Goal: Information Seeking & Learning: Learn about a topic

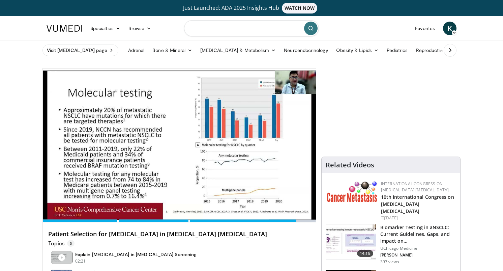
click at [229, 28] on input "Search topics, interventions" at bounding box center [251, 28] width 135 height 16
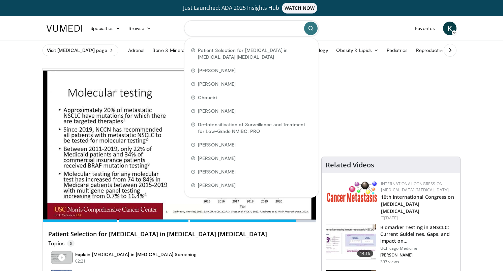
paste input "**********"
type input "**********"
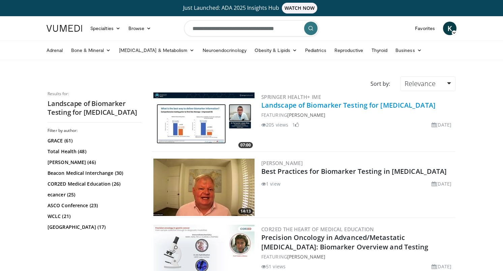
click at [330, 107] on link "Landscape of Biomarker Testing for [MEDICAL_DATA]" at bounding box center [348, 104] width 174 height 9
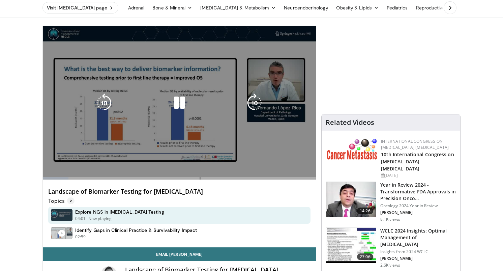
scroll to position [46, 0]
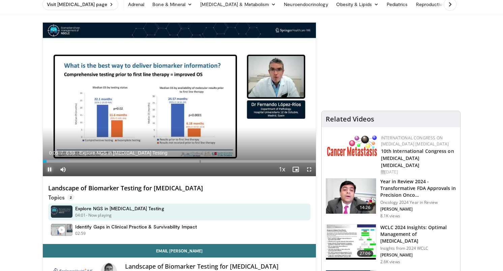
click at [45, 167] on span "Video Player" at bounding box center [49, 168] width 13 height 13
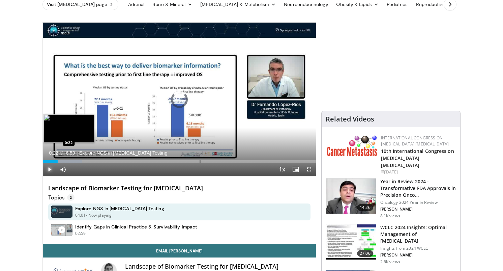
drag, startPoint x: 47, startPoint y: 161, endPoint x: 60, endPoint y: 158, distance: 13.2
click at [60, 158] on div "Loaded : 14.30% 0:22 0:22" at bounding box center [179, 159] width 273 height 6
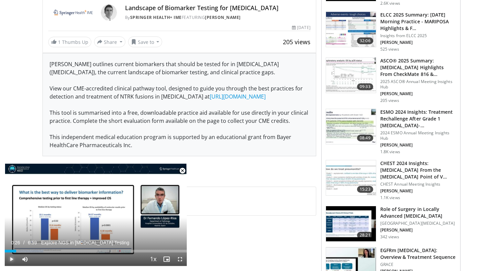
scroll to position [0, 0]
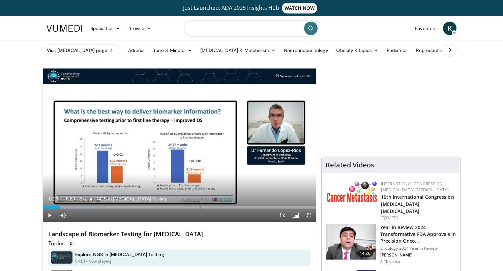
click at [265, 30] on input "Search topics, interventions" at bounding box center [251, 28] width 135 height 16
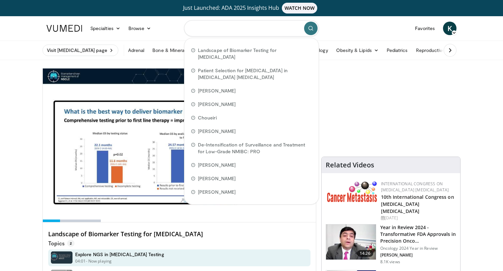
paste input "**********"
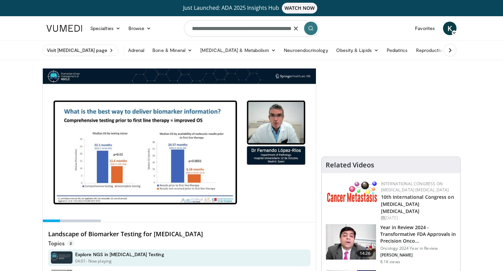
click at [302, 31] on input "**********" at bounding box center [251, 28] width 135 height 16
type input "**********"
click at [310, 30] on icon "submit" at bounding box center [310, 28] width 5 height 5
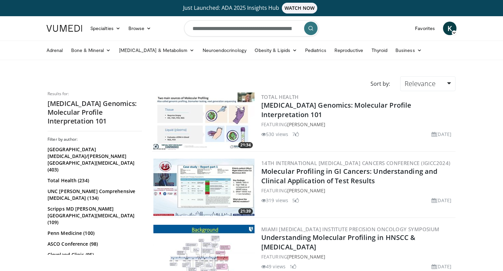
click at [332, 107] on link "Cancer Genomics: Molecular Profile Interpretation 101" at bounding box center [336, 109] width 150 height 19
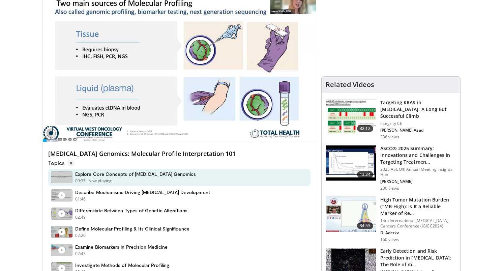
scroll to position [82, 0]
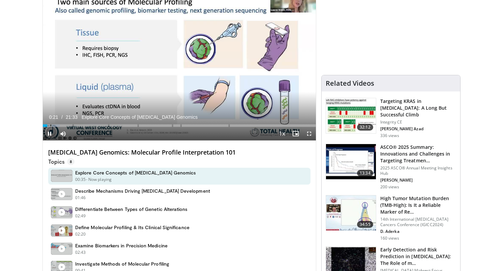
click at [47, 131] on video-js "**********" at bounding box center [179, 64] width 273 height 154
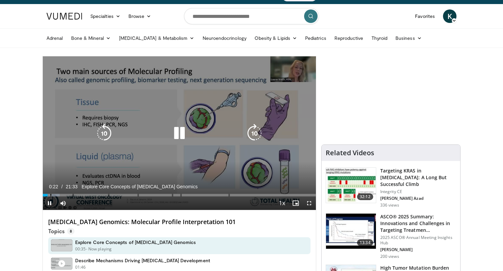
scroll to position [0, 0]
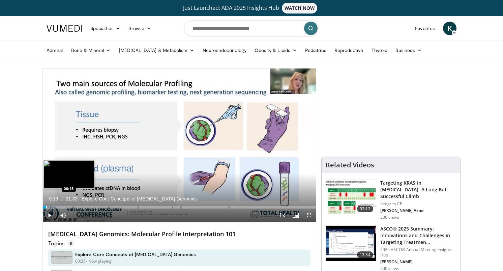
click at [46, 206] on div "Loaded : 6.94% 00:15 00:15" at bounding box center [179, 205] width 273 height 6
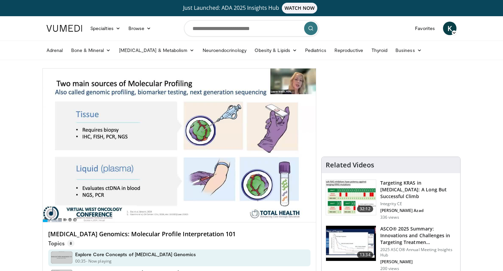
click at [48, 215] on div "10 seconds Tap to unmute" at bounding box center [179, 144] width 273 height 153
click at [242, 28] on input "Search topics, interventions" at bounding box center [251, 28] width 135 height 16
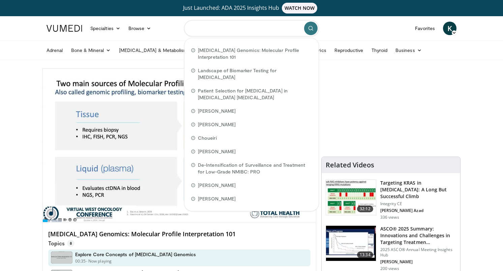
paste input "**********"
type input "**********"
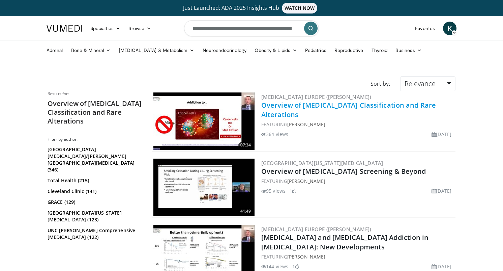
click at [376, 107] on link "Overview of [MEDICAL_DATA] Classification and Rare Alterations" at bounding box center [348, 109] width 175 height 19
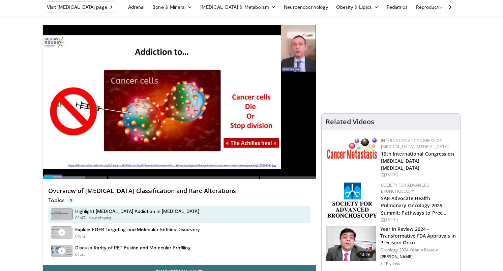
scroll to position [50, 0]
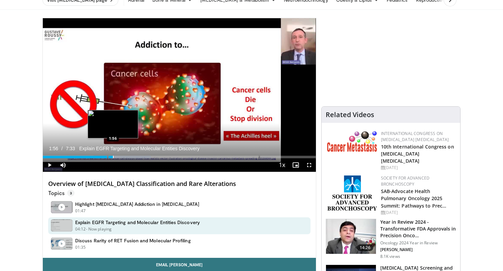
drag, startPoint x: 57, startPoint y: 156, endPoint x: 113, endPoint y: 155, distance: 56.0
click at [113, 155] on div "Progress Bar" at bounding box center [113, 156] width 1 height 3
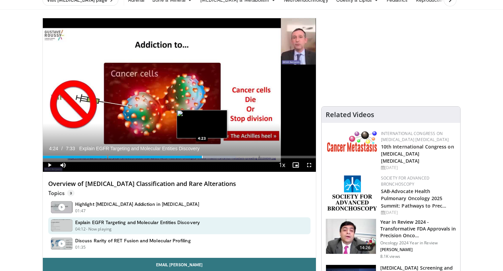
drag, startPoint x: 113, startPoint y: 158, endPoint x: 202, endPoint y: 153, distance: 89.4
click at [202, 153] on div "Loaded : 70.64% 4:23 4:23" at bounding box center [179, 155] width 273 height 6
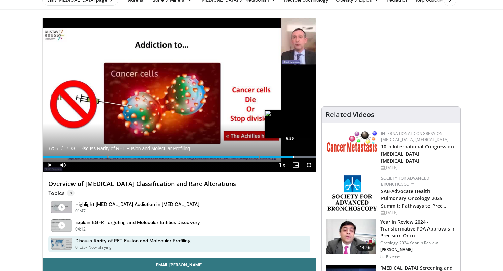
drag, startPoint x: 203, startPoint y: 156, endPoint x: 293, endPoint y: 153, distance: 90.4
click at [293, 153] on div "Loaded : 100.00% 6:55 6:55" at bounding box center [179, 155] width 273 height 6
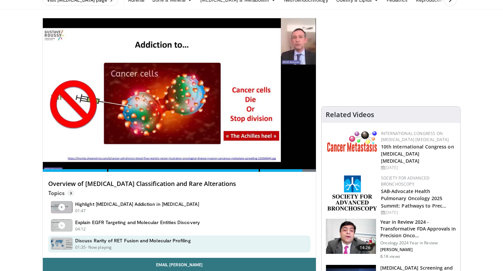
click at [50, 167] on div "10 seconds Tap to unmute" at bounding box center [179, 94] width 273 height 153
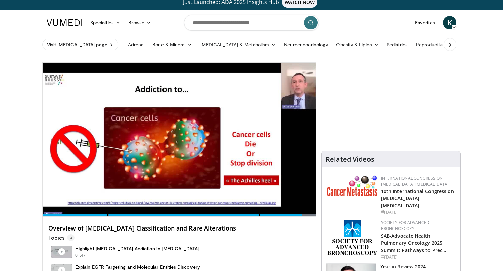
scroll to position [0, 0]
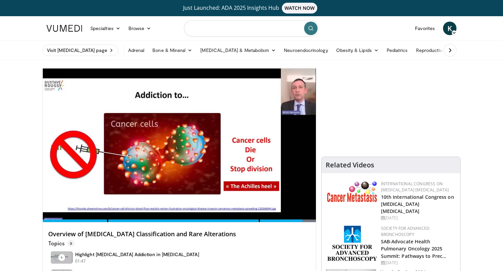
click at [255, 32] on input "Search topics, interventions" at bounding box center [251, 28] width 135 height 16
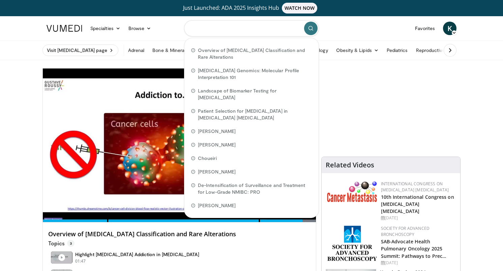
paste input "**********"
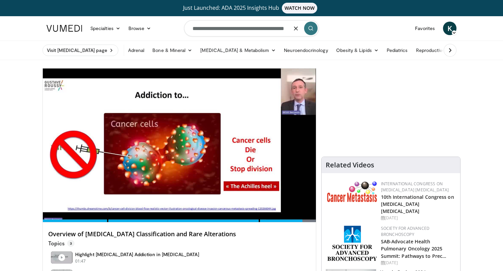
type input "**********"
click at [314, 29] on button "submit" at bounding box center [310, 28] width 13 height 13
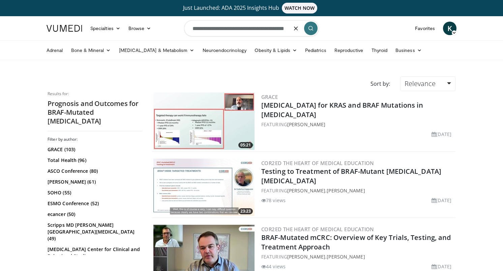
click at [293, 32] on form "**********" at bounding box center [251, 28] width 135 height 24
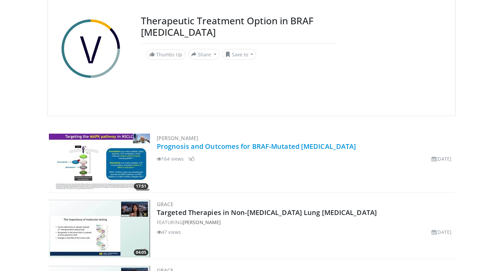
scroll to position [67, 0]
click at [293, 149] on link "Prognosis and Outcomes for BRAF-Mutated [MEDICAL_DATA]" at bounding box center [256, 145] width 199 height 9
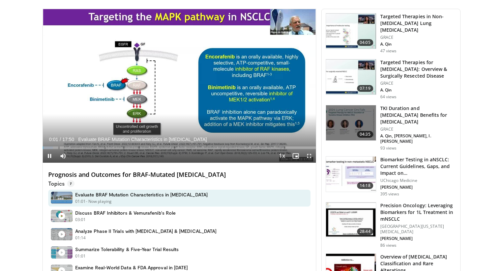
scroll to position [202, 0]
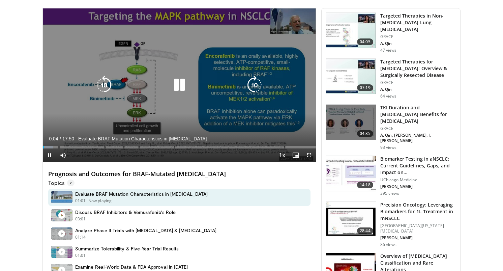
click at [182, 79] on icon "Video Player" at bounding box center [179, 84] width 19 height 19
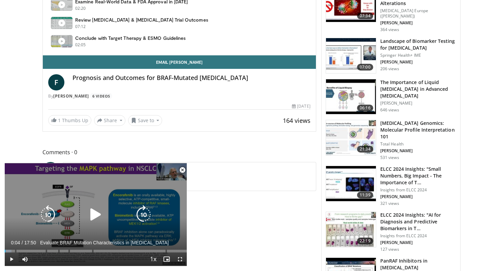
scroll to position [470, 0]
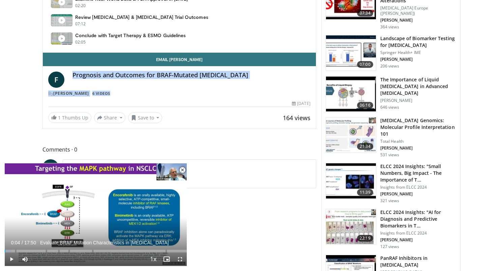
drag, startPoint x: 230, startPoint y: 70, endPoint x: 259, endPoint y: 93, distance: 36.7
click at [259, 93] on div "F Prognosis and Outcomes for BRAF-Mutated NSCLC By Filippo de Marinis 6 Videos" at bounding box center [179, 82] width 273 height 32
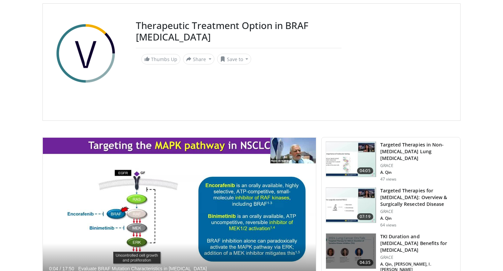
scroll to position [70, 0]
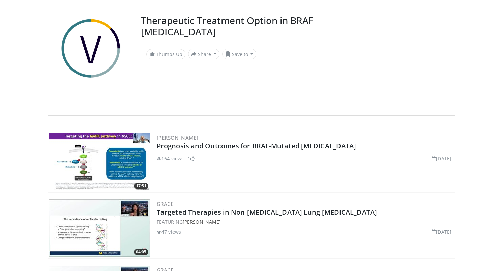
scroll to position [408, 0]
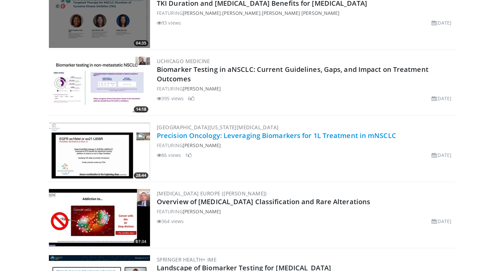
click at [305, 134] on link "Precision Oncology: Leveraging Biomarkers for 1L Treatment in mNSCLC" at bounding box center [276, 135] width 239 height 9
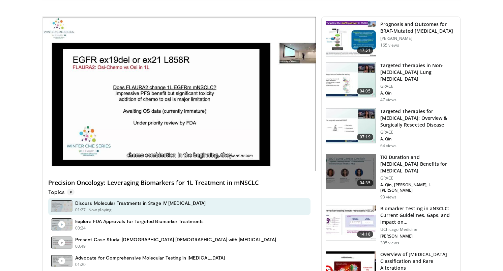
scroll to position [194, 0]
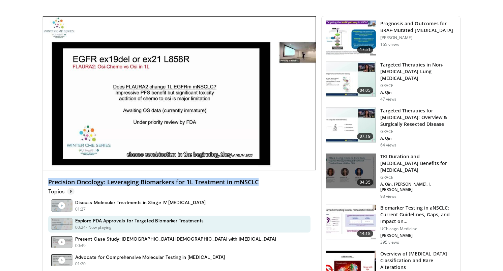
drag, startPoint x: 278, startPoint y: 184, endPoint x: 30, endPoint y: 175, distance: 247.9
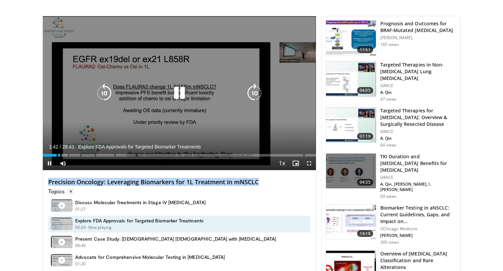
copy h4 "Precision Oncology: Leveraging Biomarkers for 1L Treatment in mNSCLC"
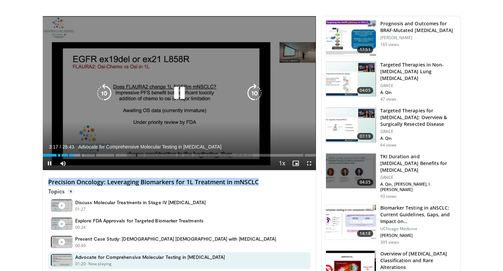
click at [180, 93] on icon "Video Player" at bounding box center [179, 93] width 19 height 19
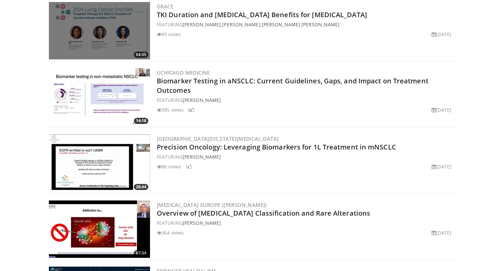
scroll to position [408, 0]
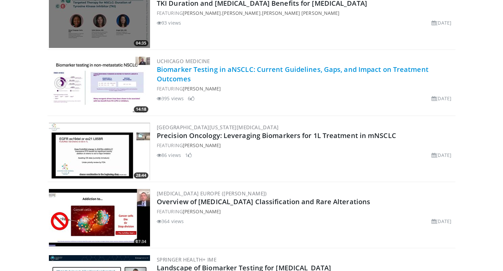
click at [166, 74] on link "Biomarker Testing in aNSCLC: Current Guidelines, Gaps, and Impact on Treatment …" at bounding box center [293, 74] width 272 height 19
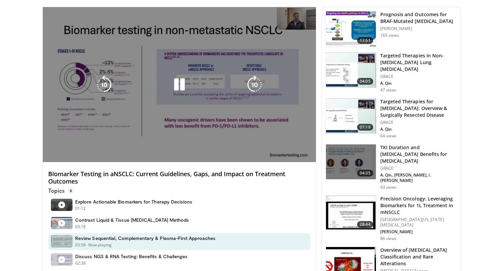
scroll to position [197, 0]
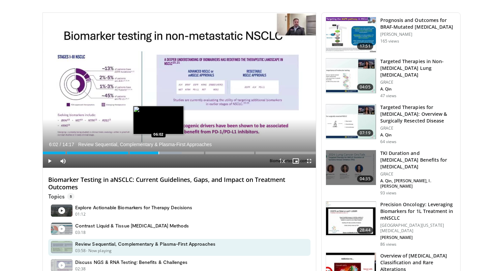
drag, startPoint x: 142, startPoint y: 152, endPoint x: 158, endPoint y: 151, distance: 15.8
click at [158, 151] on div "Loaded : 50.93% 06:02 06:02" at bounding box center [179, 151] width 273 height 6
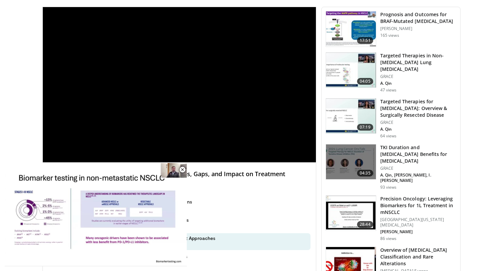
scroll to position [184, 0]
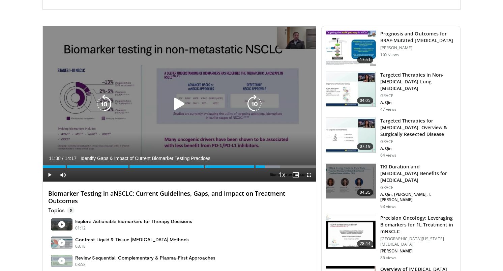
drag, startPoint x: 207, startPoint y: 168, endPoint x: 265, endPoint y: 161, distance: 58.3
click at [265, 161] on video-js "**********" at bounding box center [179, 103] width 273 height 155
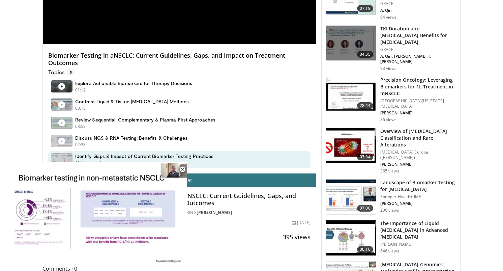
scroll to position [222, 0]
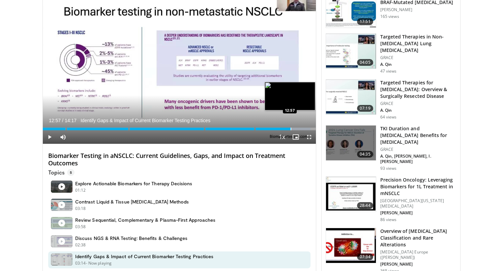
drag, startPoint x: 268, startPoint y: 129, endPoint x: 291, endPoint y: 125, distance: 22.8
click at [291, 125] on div "Loaded : 98.01% 12:57 12:57" at bounding box center [179, 127] width 273 height 6
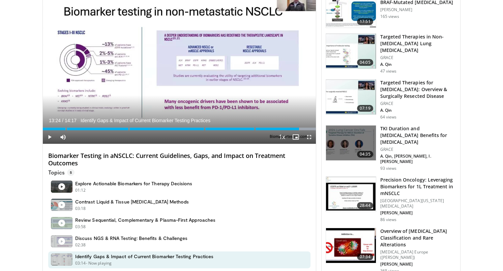
drag, startPoint x: 291, startPoint y: 130, endPoint x: 299, endPoint y: 129, distance: 7.4
click at [299, 129] on div "Progress Bar" at bounding box center [299, 128] width 1 height 3
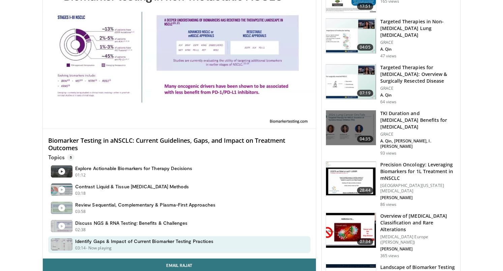
scroll to position [238, 0]
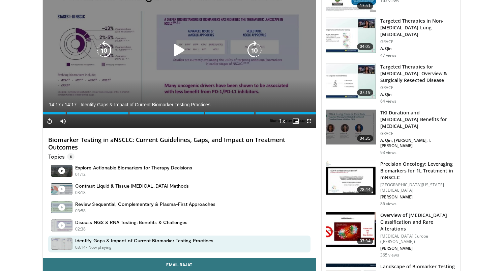
click at [179, 54] on icon "Video Player" at bounding box center [179, 50] width 19 height 19
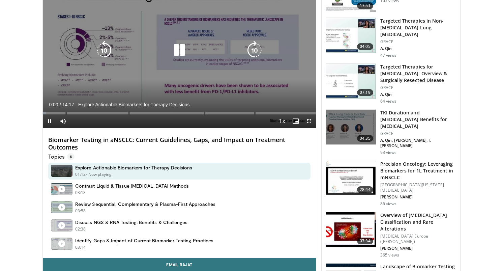
click at [179, 54] on icon "Video Player" at bounding box center [179, 50] width 19 height 19
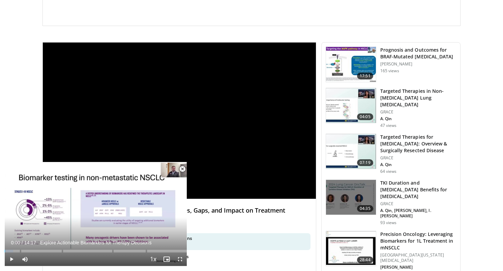
scroll to position [0, 0]
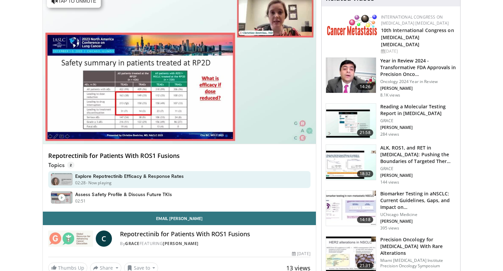
scroll to position [13, 0]
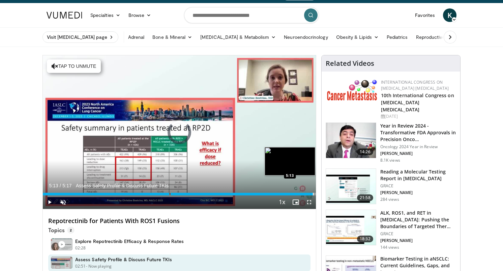
click at [313, 192] on div "Progress Bar" at bounding box center [313, 193] width 1 height 3
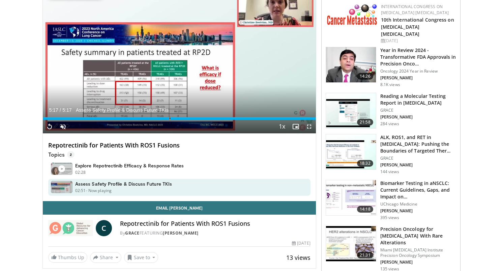
scroll to position [91, 0]
